Goal: Task Accomplishment & Management: Manage account settings

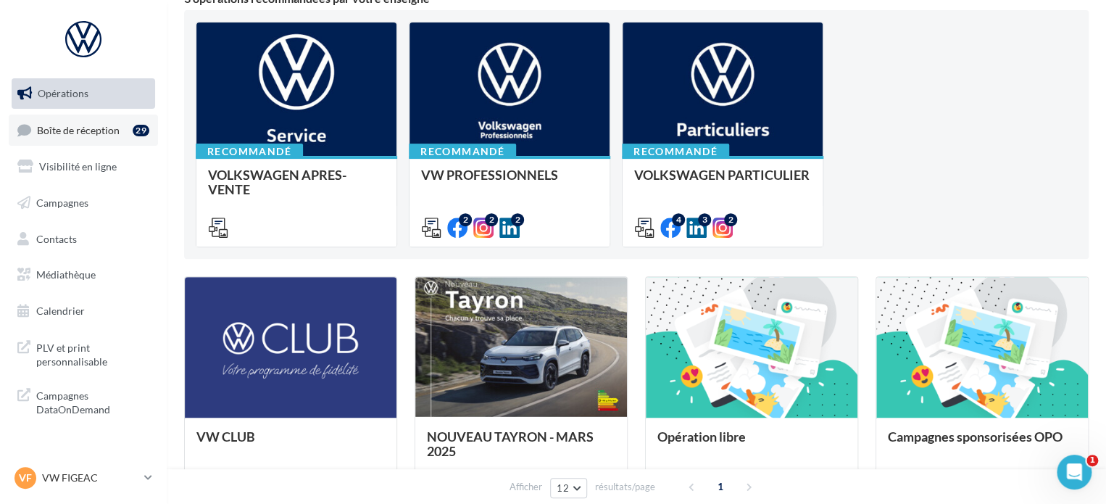
click at [78, 130] on span "Boîte de réception" at bounding box center [78, 129] width 83 height 12
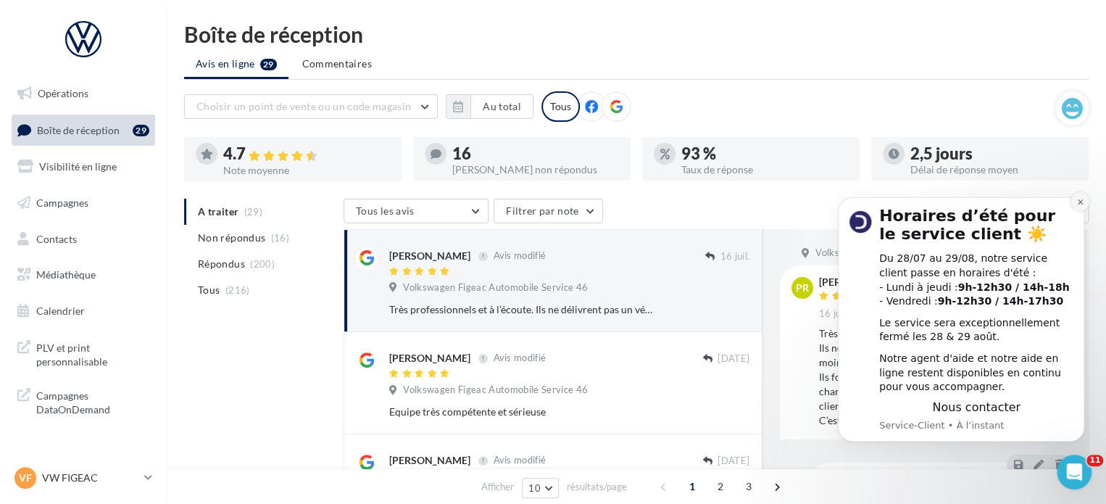
click at [1082, 199] on icon "Dismiss notification" at bounding box center [1079, 201] width 5 height 5
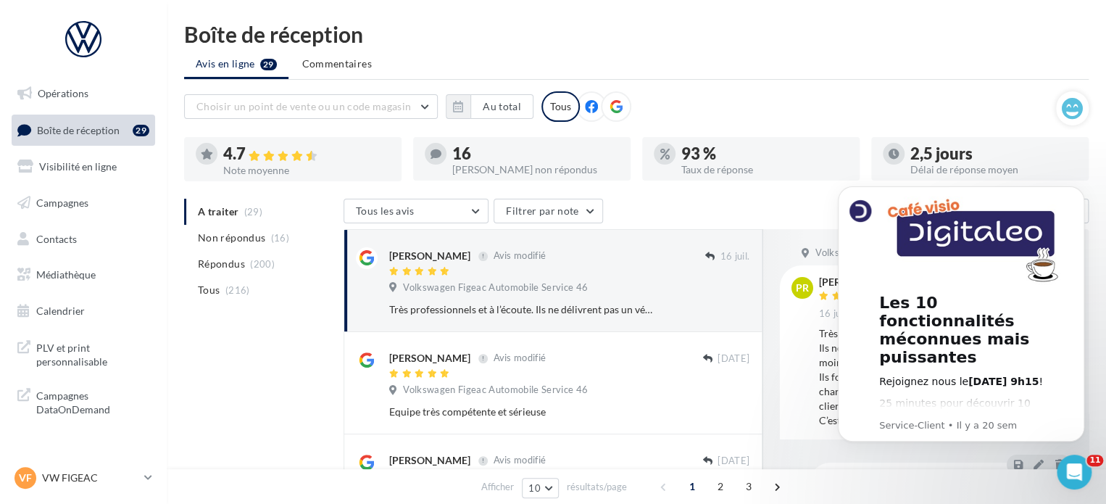
click at [1082, 199] on div "Les 10 fonctionnalités méconnues mais puissantes Rejoignez nous le [DATE] 9h15 …" at bounding box center [960, 313] width 246 height 255
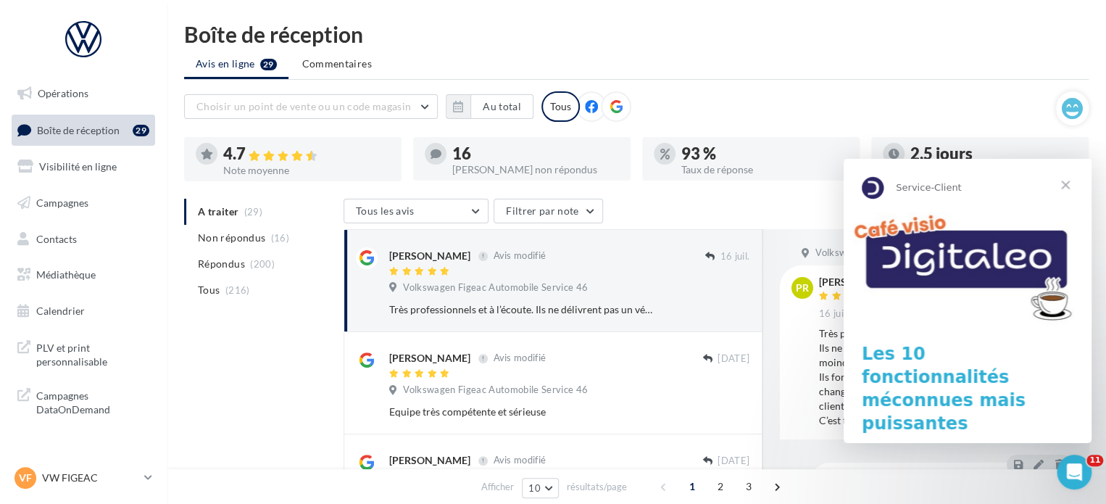
click at [1089, 199] on span "Fermer" at bounding box center [1065, 185] width 52 height 52
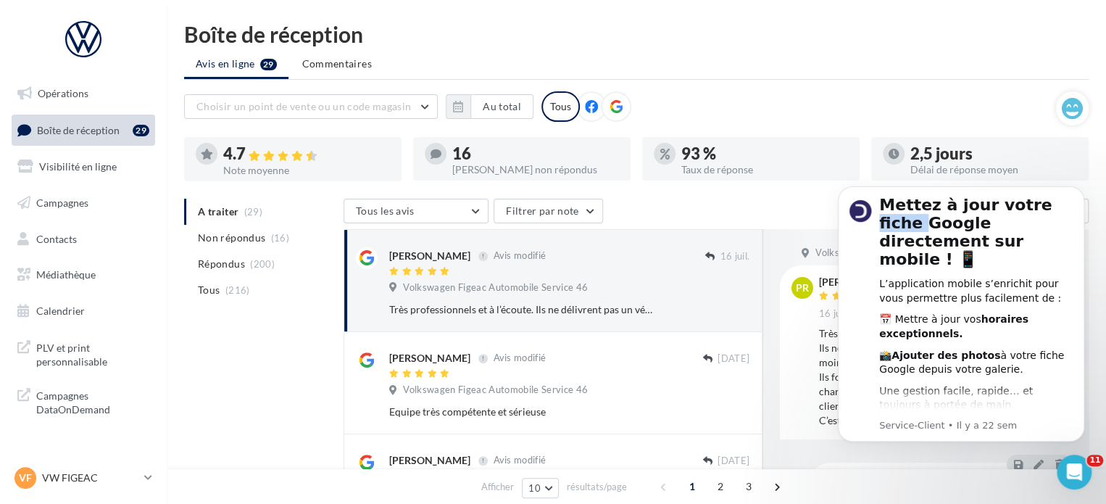
click at [1082, 199] on div "Mettez à jour votre fiche Google directement sur mobile ! 📱 L’application mobil…" at bounding box center [960, 313] width 246 height 255
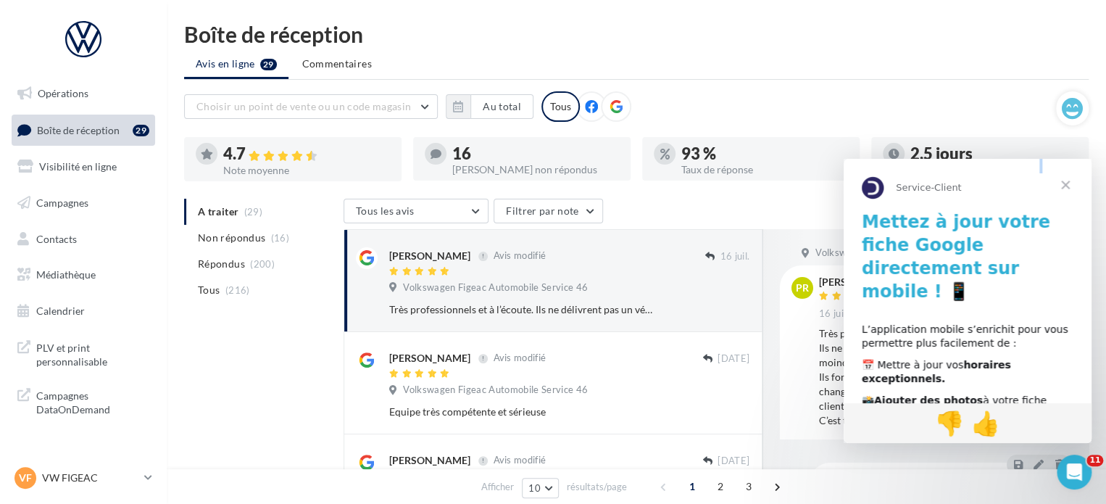
click at [1089, 199] on span "Fermer" at bounding box center [1065, 185] width 52 height 52
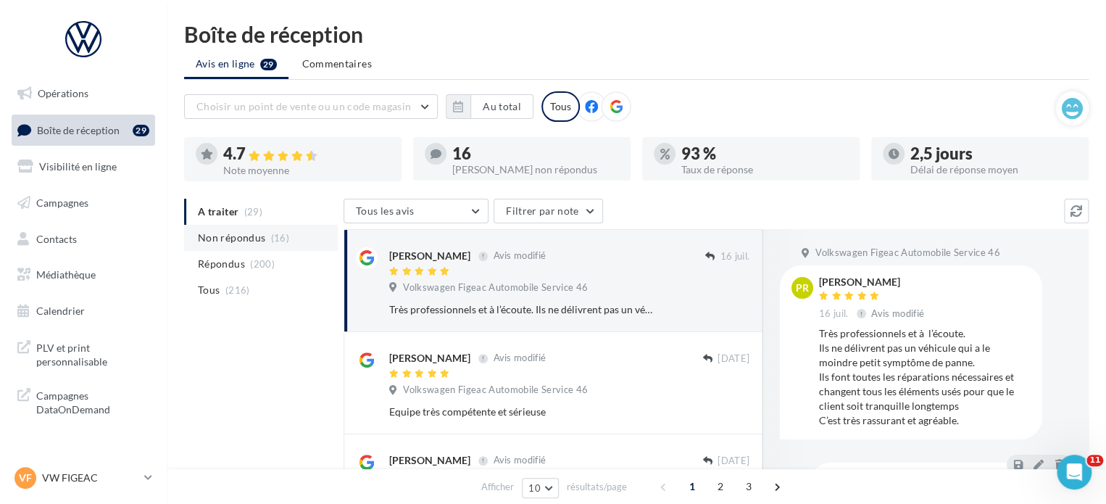
click at [232, 230] on span "Non répondus" at bounding box center [231, 237] width 67 height 14
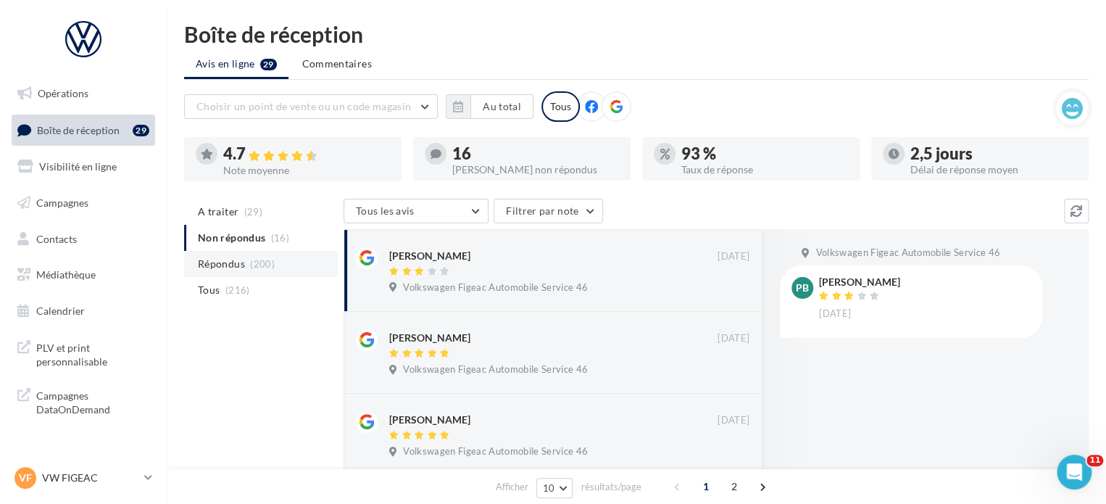
click at [227, 272] on li "Répondus (200)" at bounding box center [261, 264] width 154 height 26
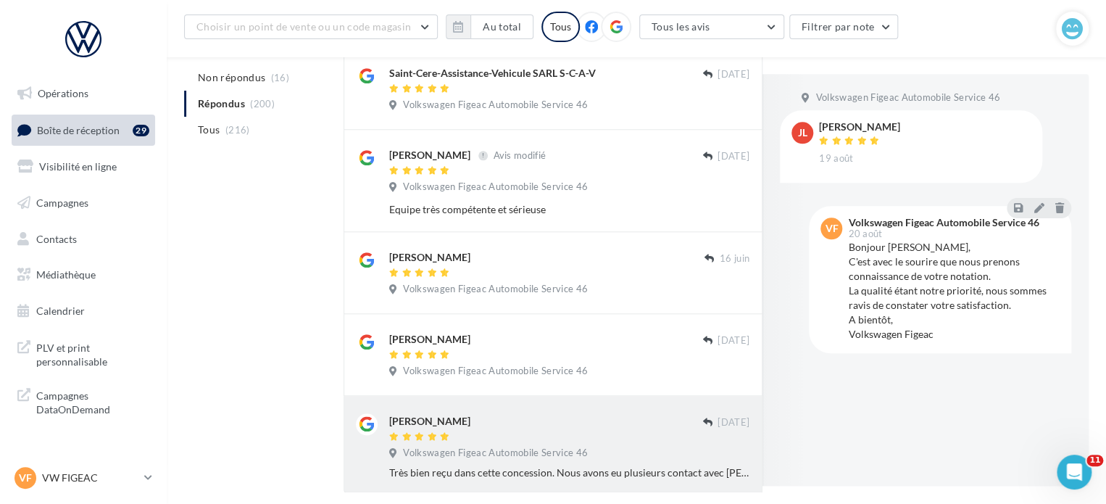
scroll to position [722, 0]
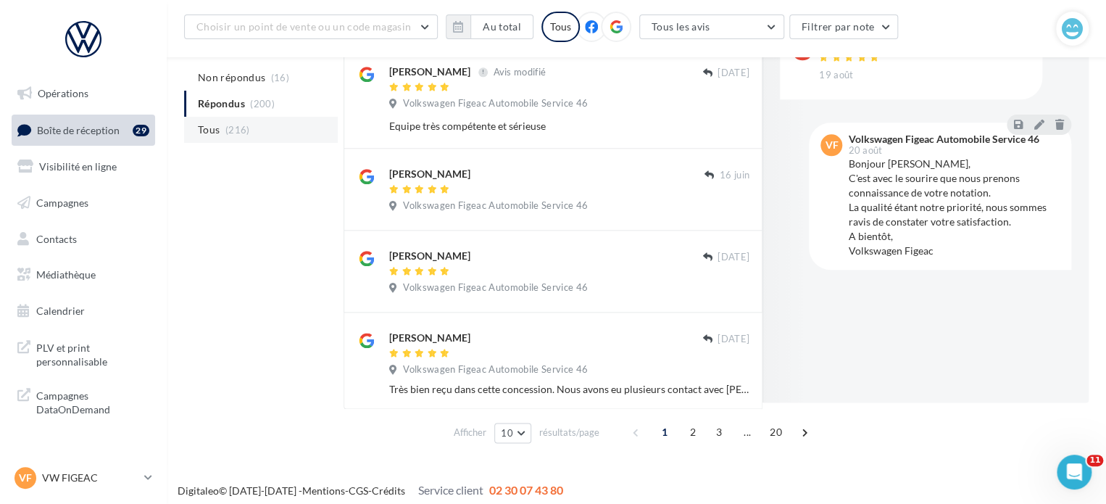
click at [273, 129] on li "Tous (216)" at bounding box center [261, 130] width 154 height 26
click at [688, 424] on span "2" at bounding box center [692, 431] width 23 height 23
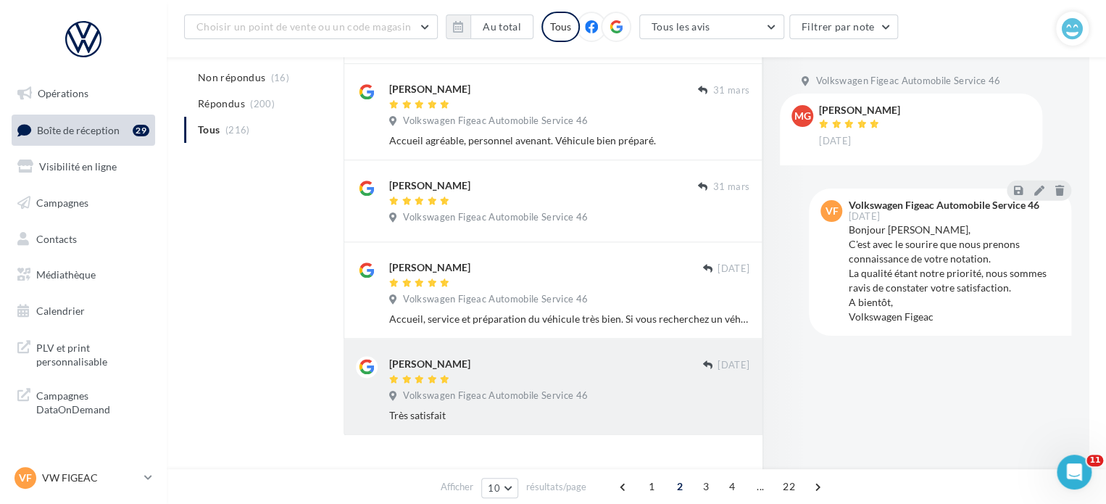
scroll to position [724, 0]
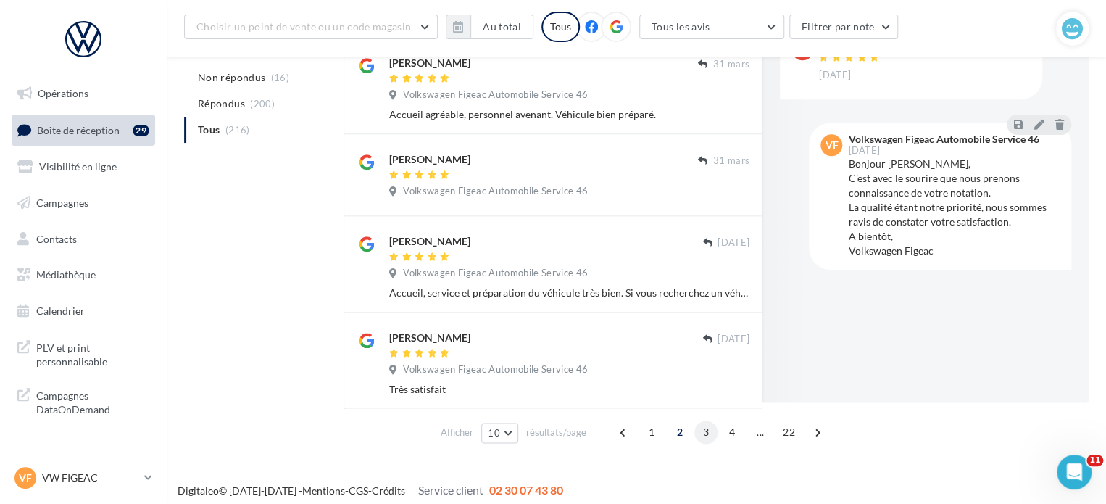
click at [702, 424] on span "3" at bounding box center [705, 431] width 23 height 23
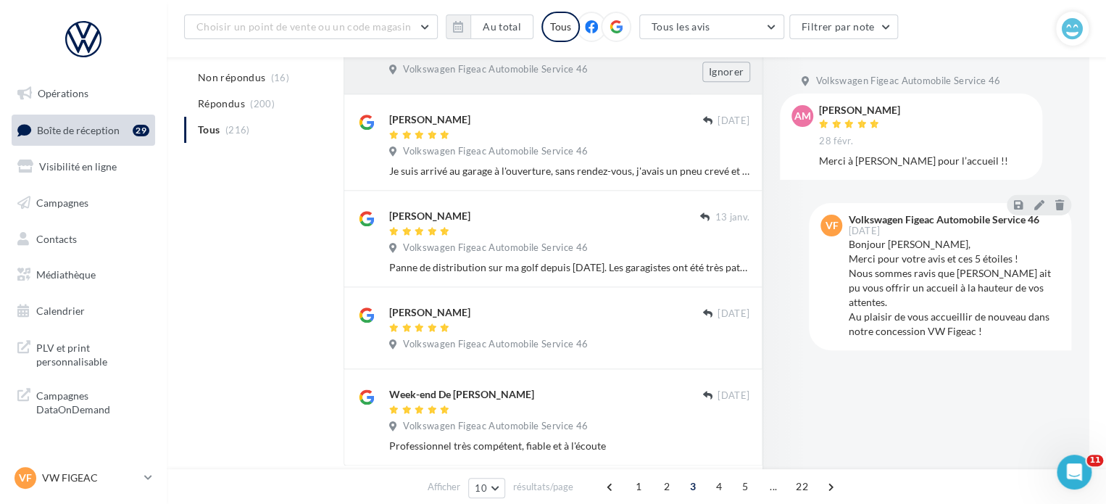
scroll to position [768, 0]
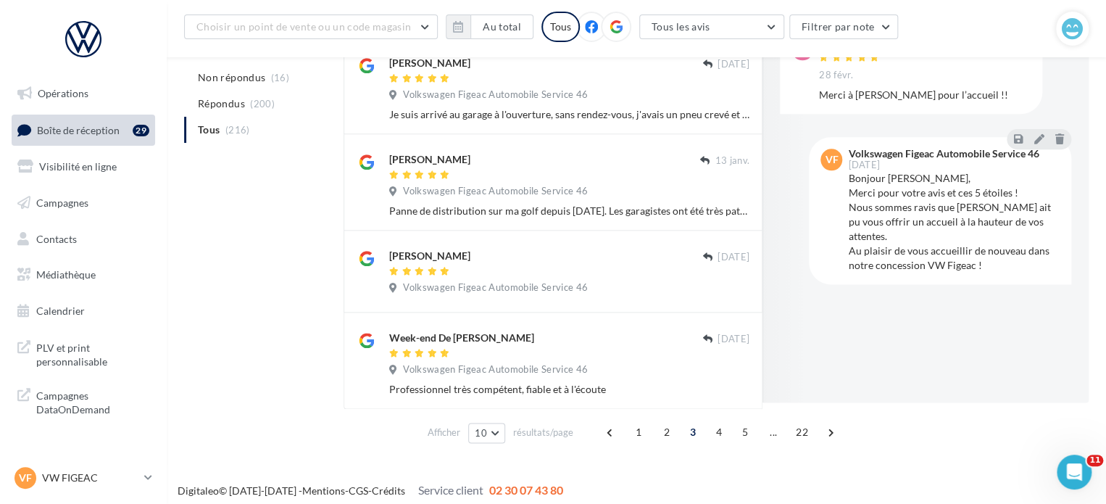
click at [711, 420] on span "4" at bounding box center [718, 431] width 23 height 23
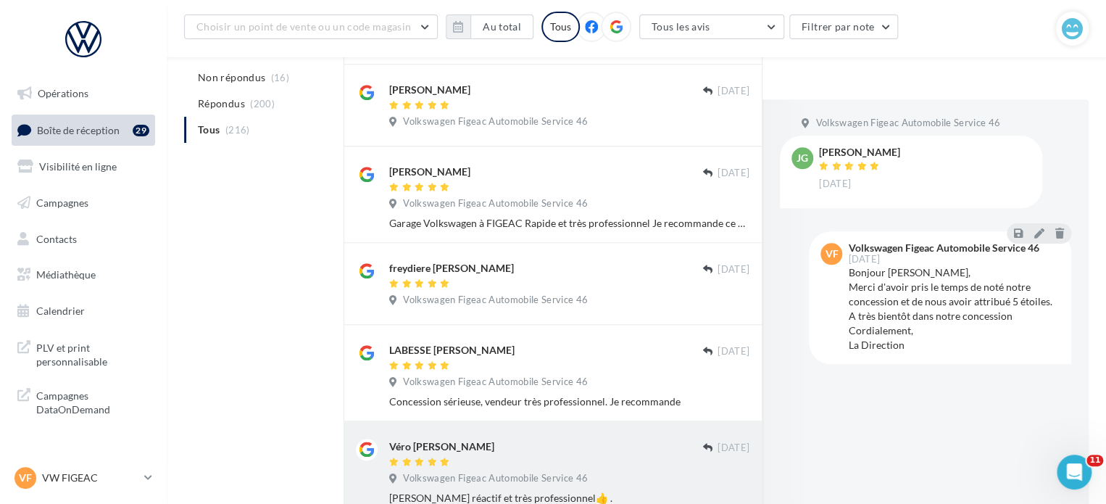
scroll to position [724, 0]
